Goal: Information Seeking & Learning: Learn about a topic

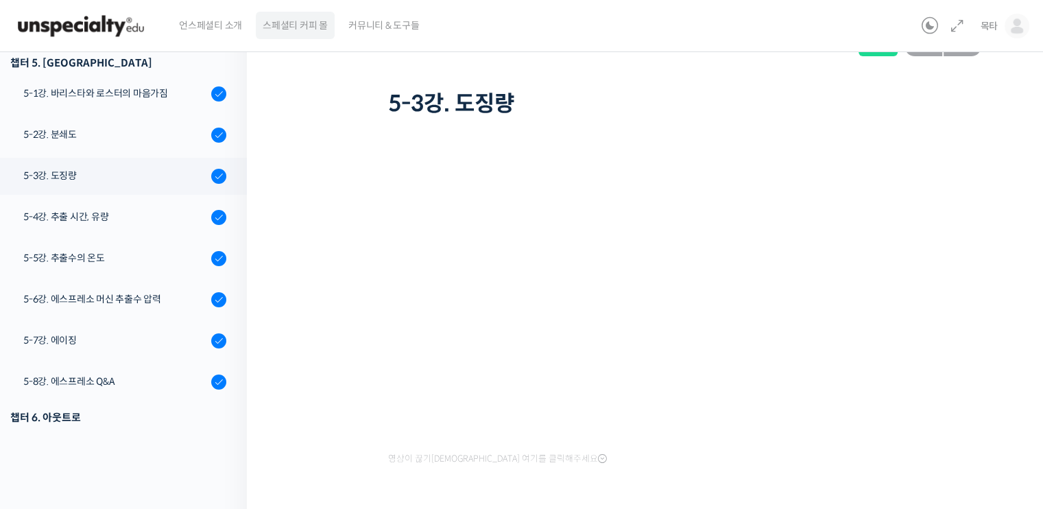
scroll to position [97, 0]
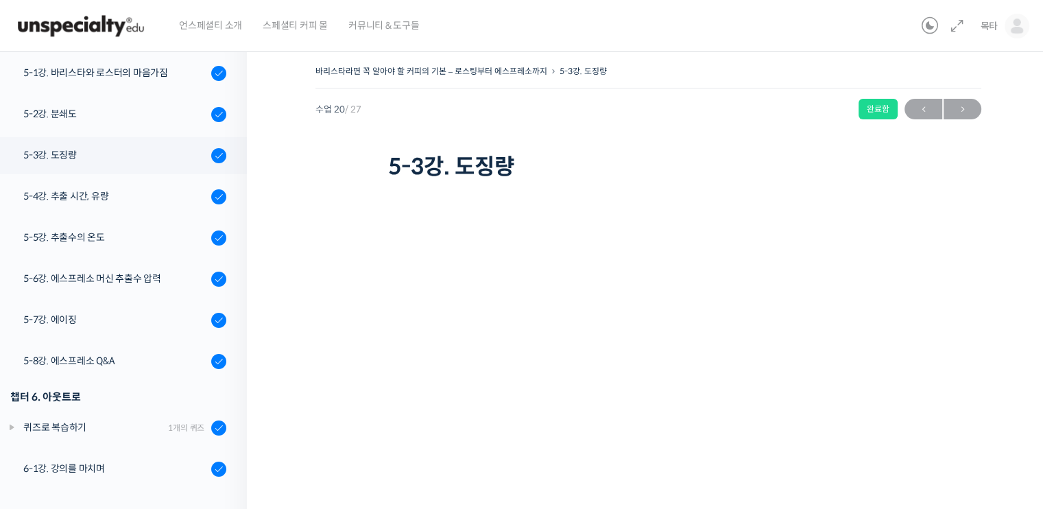
scroll to position [915, 0]
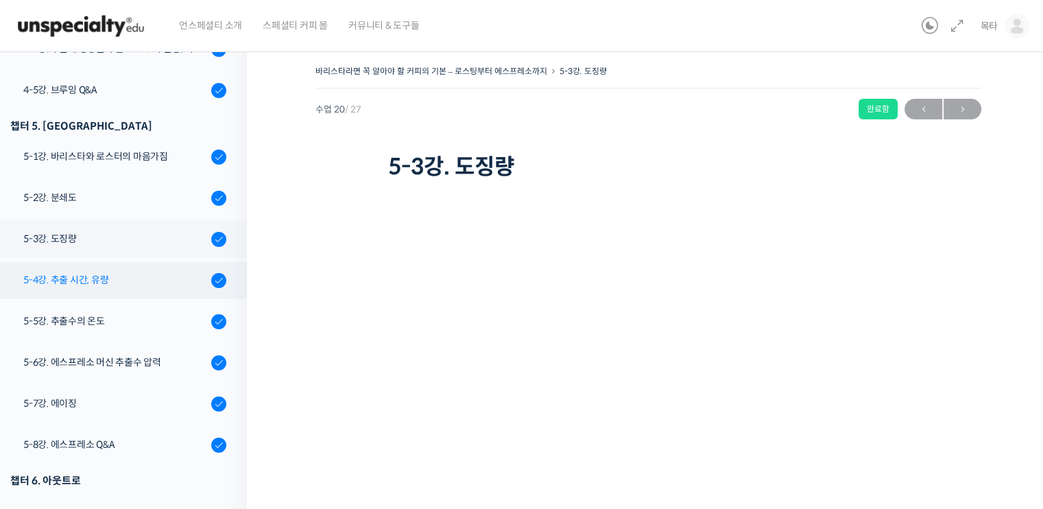
click at [100, 281] on div "5-4강. 추출 시간, 유량" at bounding box center [115, 279] width 184 height 15
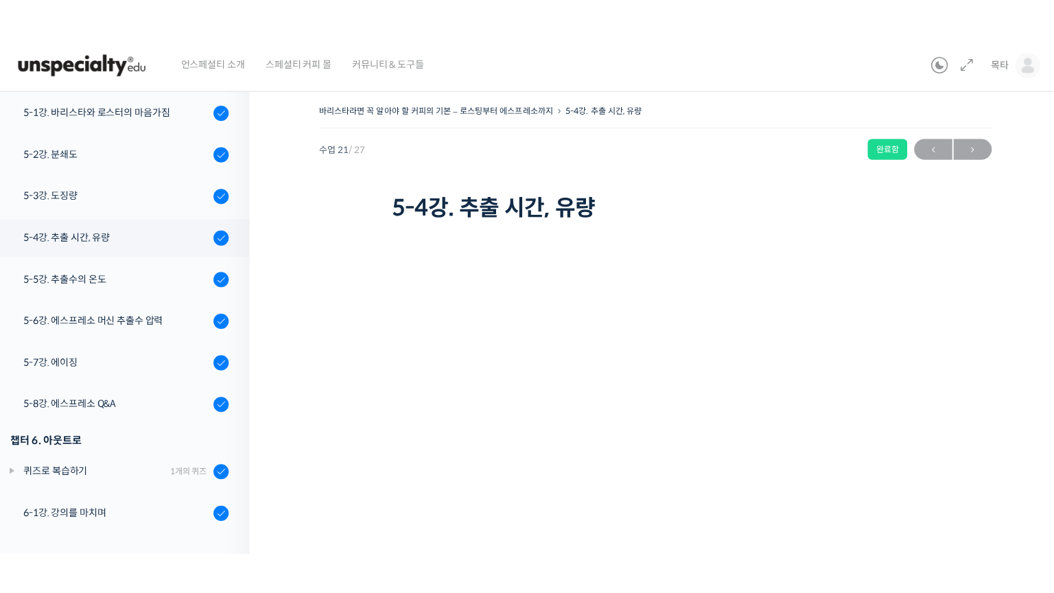
scroll to position [915, 0]
